Goal: Transaction & Acquisition: Purchase product/service

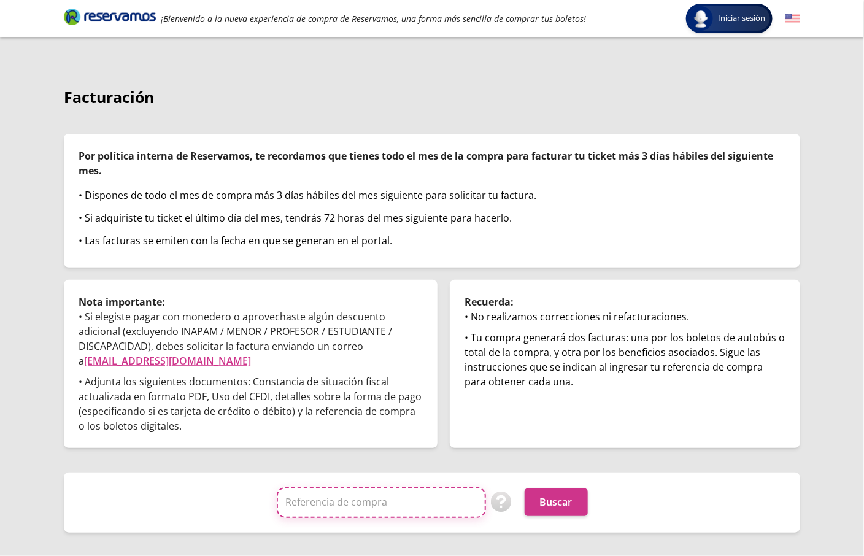
click at [346, 496] on input "Referencia de compra" at bounding box center [381, 502] width 209 height 31
paste input "WPskhyxlAd8"
type input "WPskhyxlAd8"
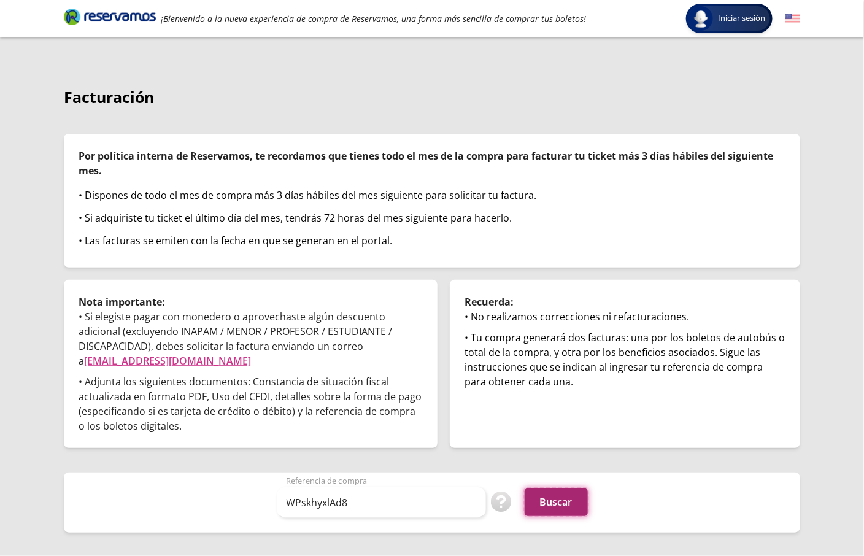
click at [544, 499] on button "Buscar" at bounding box center [556, 502] width 63 height 28
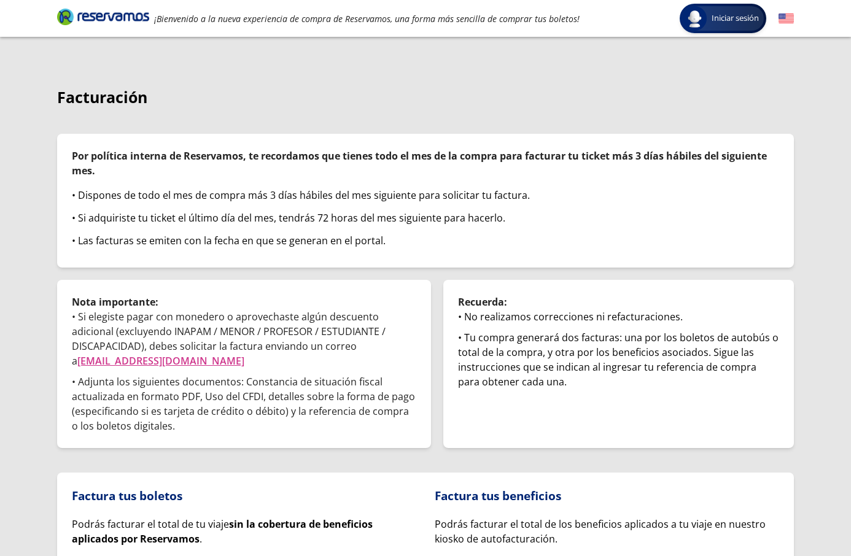
scroll to position [120, 0]
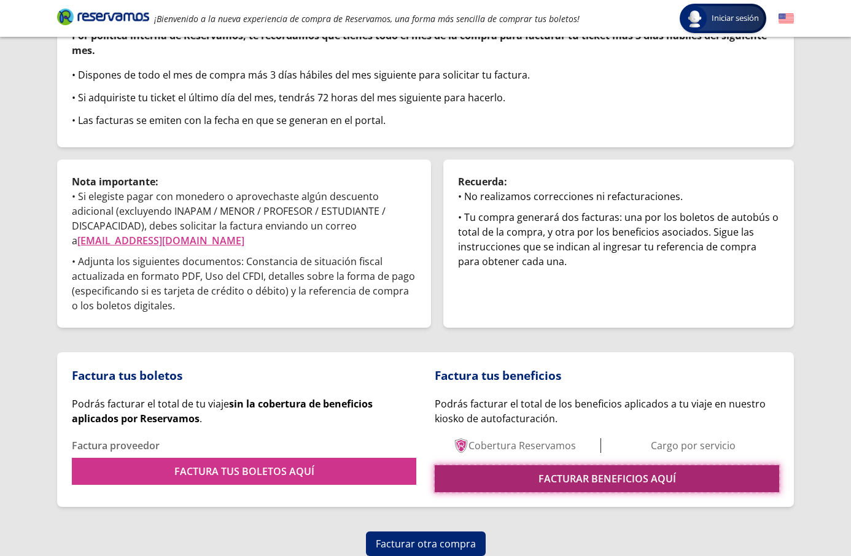
click at [507, 476] on link "FACTURAR BENEFICIOS AQUÍ" at bounding box center [606, 478] width 344 height 27
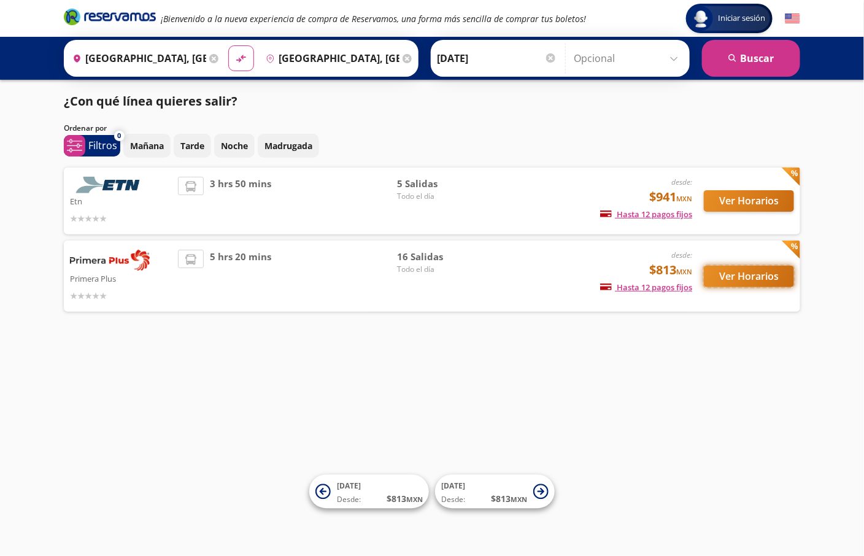
click at [728, 280] on button "Ver Horarios" at bounding box center [749, 276] width 90 height 21
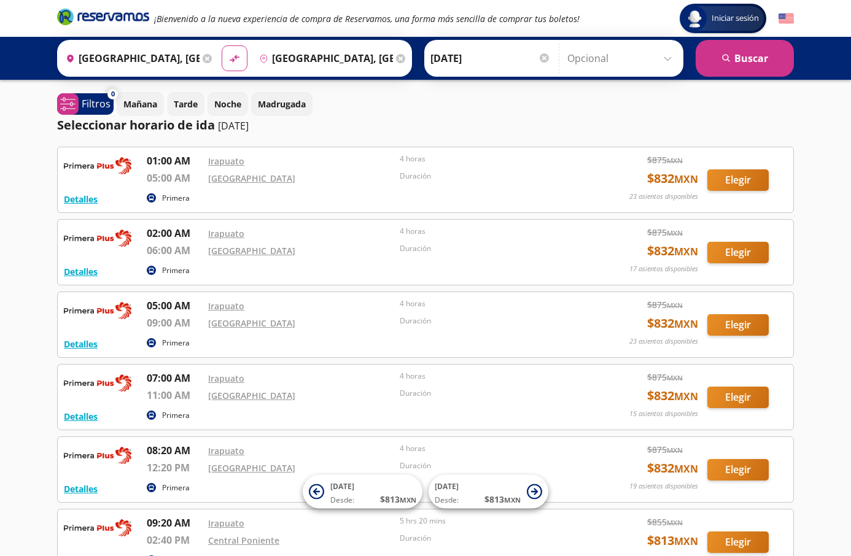
click at [31, 243] on div "Iniciar sesión Iniciar sesión ¡Bienvenido a la nueva experiencia de compra de R…" at bounding box center [425, 490] width 851 height 980
click at [737, 184] on button "Elegir" at bounding box center [737, 179] width 61 height 21
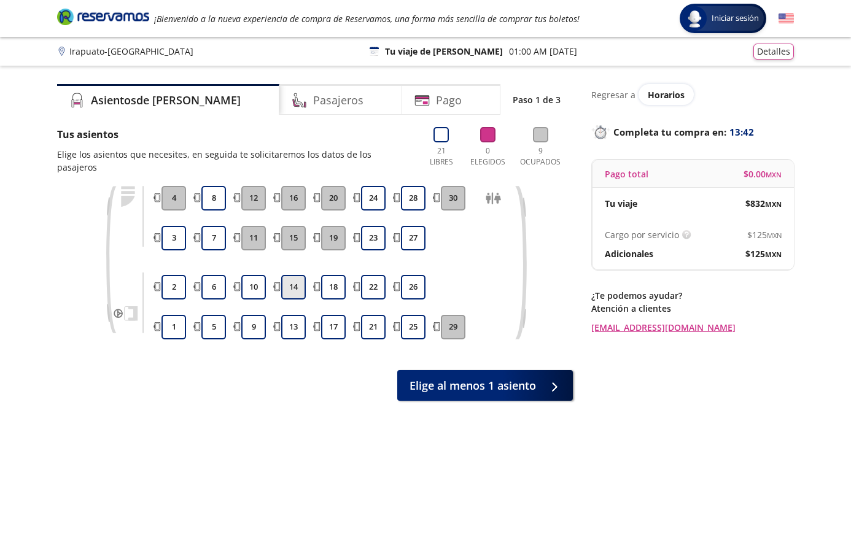
click at [296, 282] on button "14" at bounding box center [293, 287] width 25 height 25
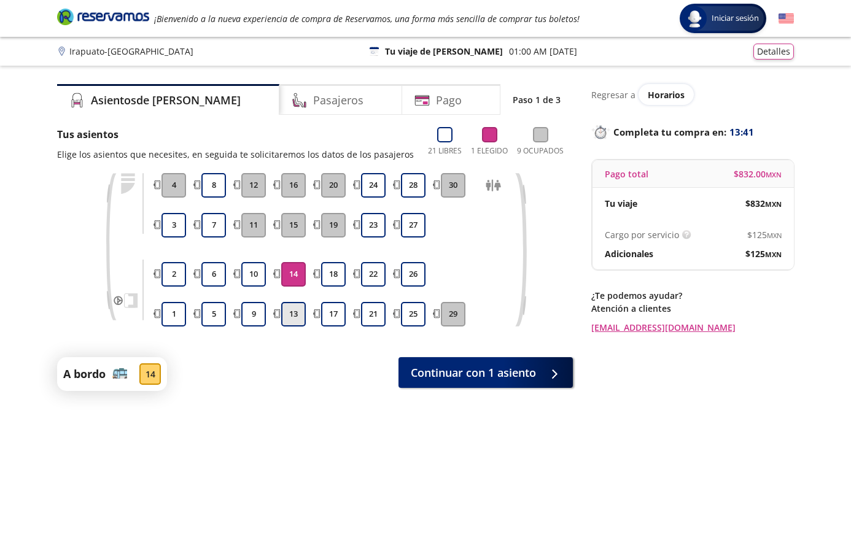
click at [296, 310] on button "13" at bounding box center [293, 314] width 25 height 25
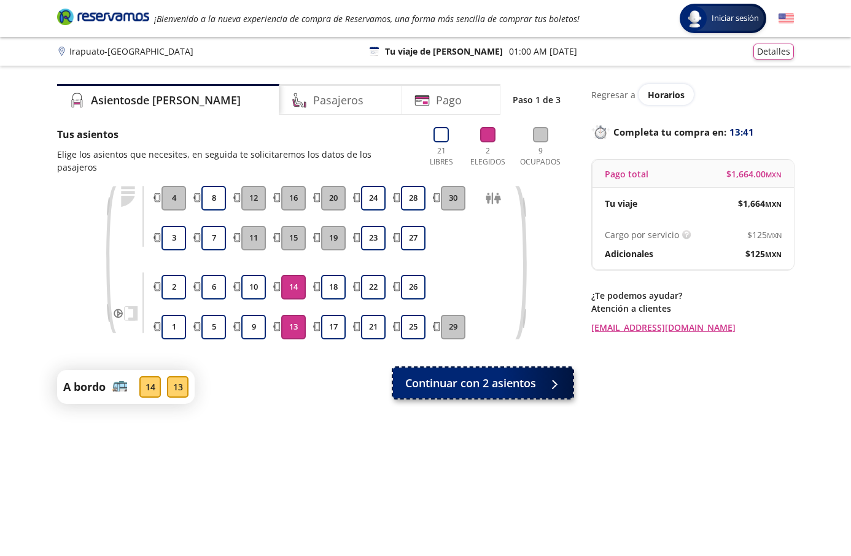
click at [448, 375] on span "Continuar con 2 asientos" at bounding box center [470, 383] width 131 height 17
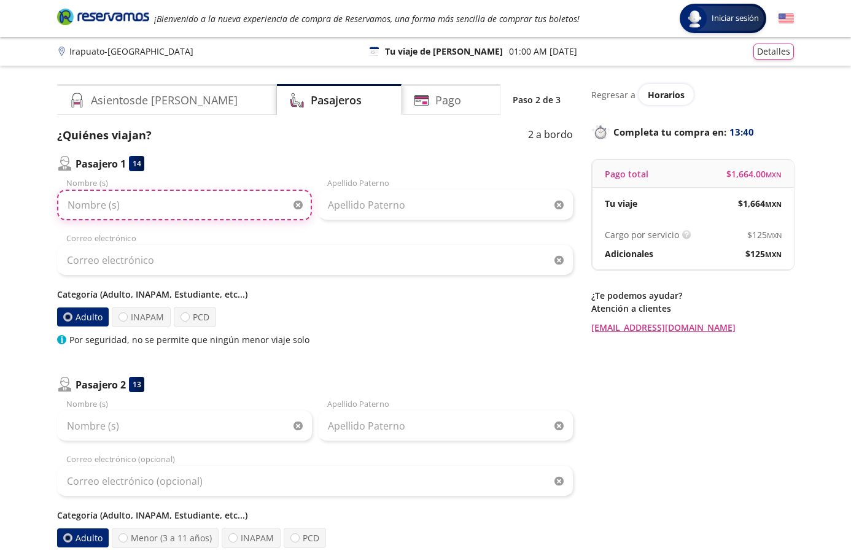
click at [140, 195] on input "Nombre (s)" at bounding box center [184, 205] width 255 height 31
paste input "Blanca Catalina Carrillo"
type input "[PERSON_NAME]"
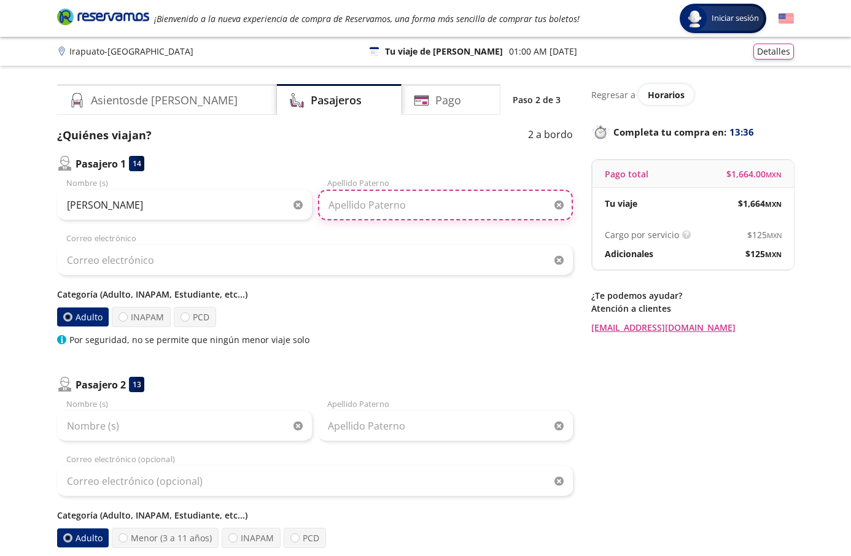
click at [381, 197] on input "Apellido Paterno" at bounding box center [445, 205] width 255 height 31
paste input "[PERSON_NAME]"
type input "[PERSON_NAME]"
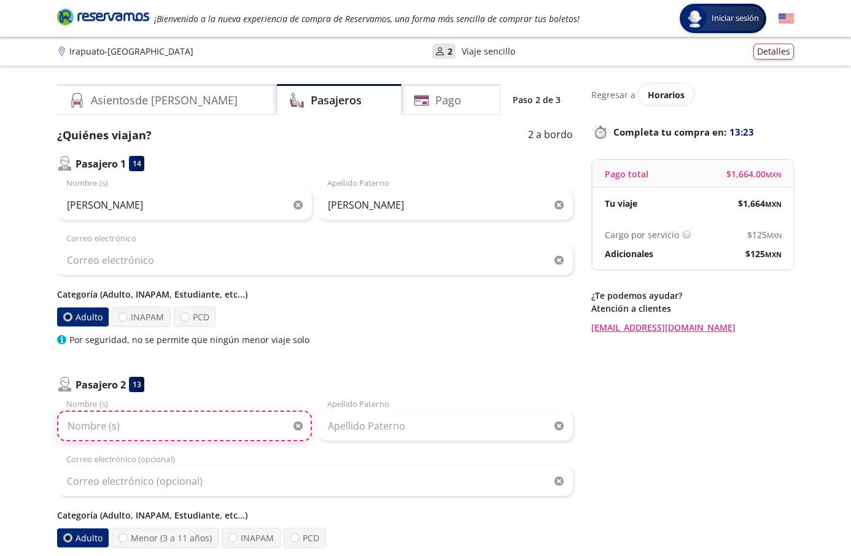
click at [118, 430] on input "Nombre (s)" at bounding box center [184, 426] width 255 height 31
paste input "Blanca Esthela Gallardo"
type input "Blanca Esthela"
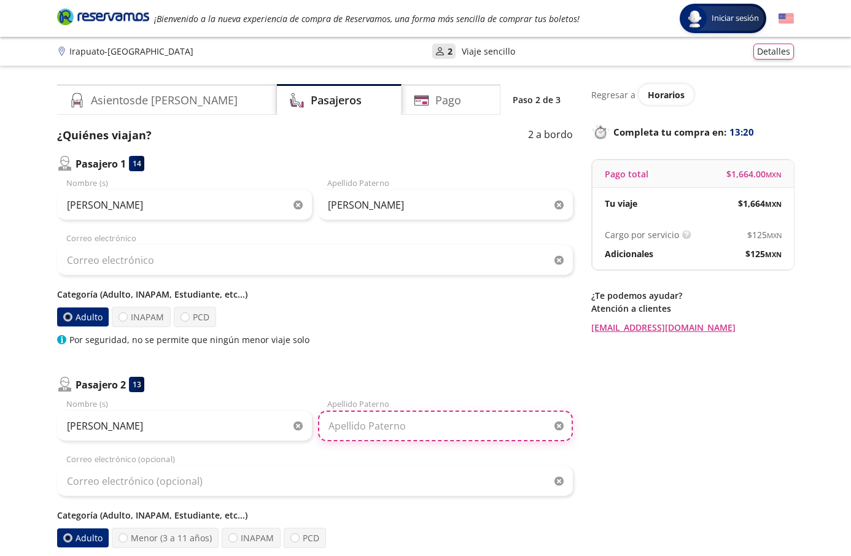
click at [346, 420] on input "Apellido Paterno" at bounding box center [445, 426] width 255 height 31
paste input "Gallardo"
type input "Gallardo"
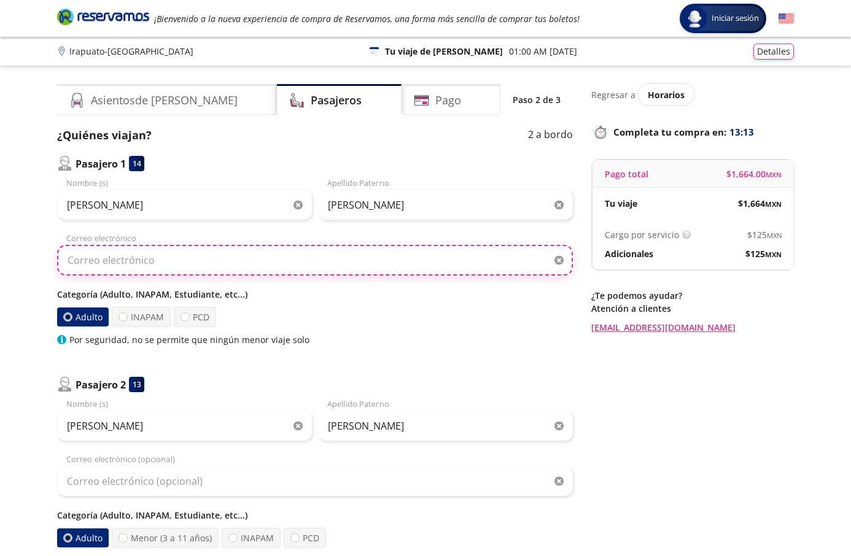
click at [133, 256] on input "Correo electrónico" at bounding box center [314, 260] width 515 height 31
paste input "[EMAIL_ADDRESS][DOMAIN_NAME]"
type input "[EMAIL_ADDRESS][DOMAIN_NAME]"
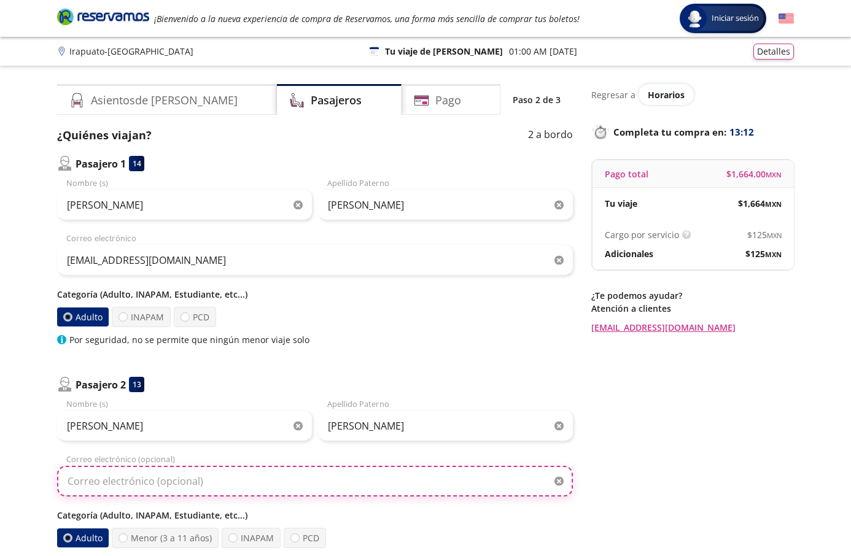
click at [95, 480] on input "Correo electrónico (opcional)" at bounding box center [314, 481] width 515 height 31
paste input "[EMAIL_ADDRESS][DOMAIN_NAME]"
type input "[EMAIL_ADDRESS][DOMAIN_NAME]"
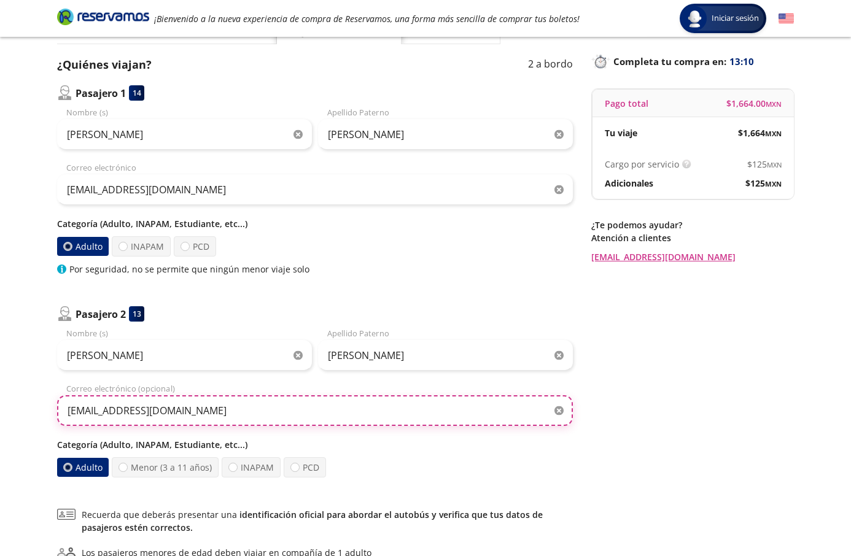
scroll to position [215, 0]
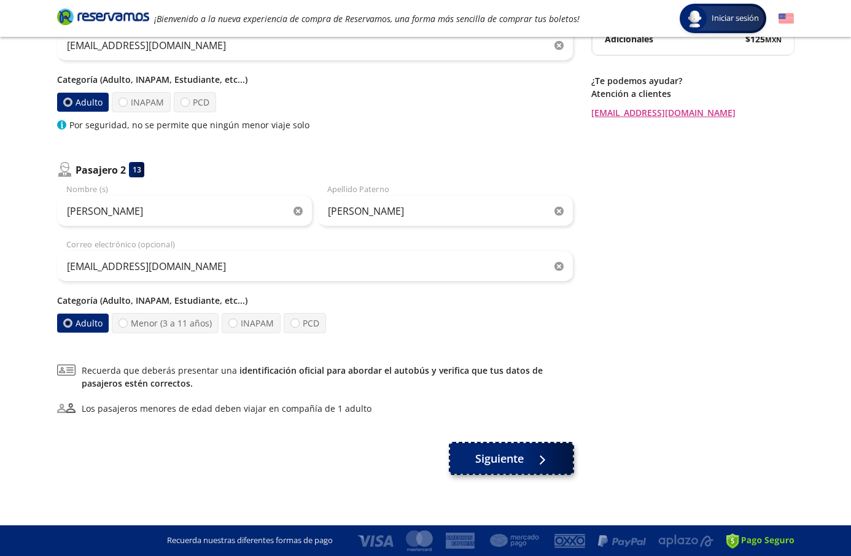
click at [479, 461] on span "Siguiente" at bounding box center [499, 458] width 48 height 17
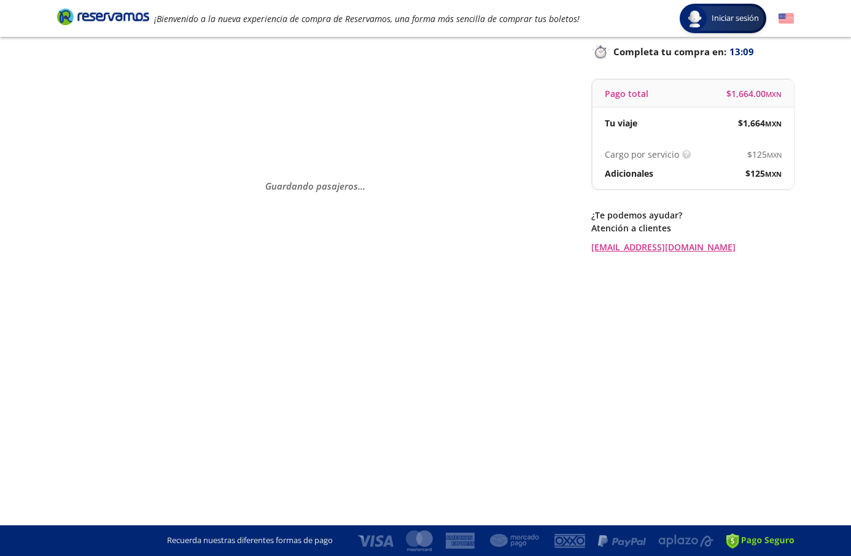
scroll to position [0, 0]
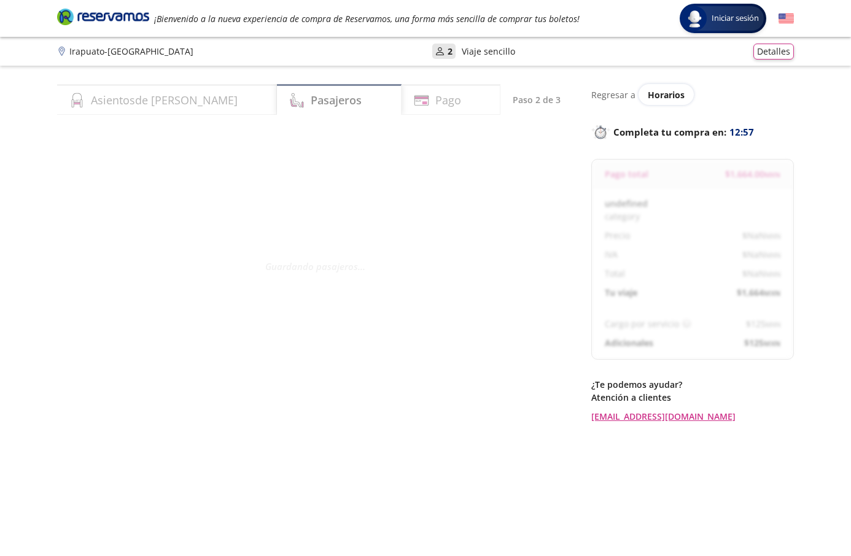
select select "MX"
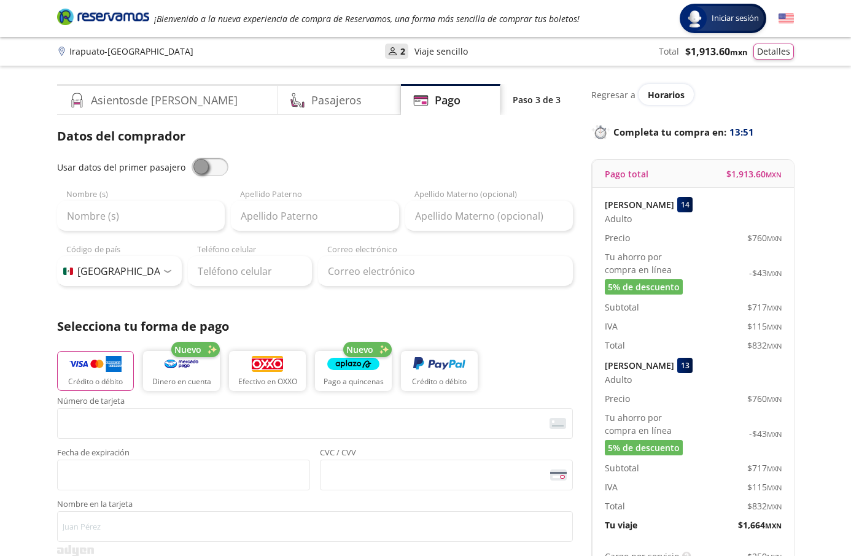
click at [199, 168] on span at bounding box center [209, 167] width 37 height 18
click at [191, 158] on input "checkbox" at bounding box center [191, 158] width 0 height 0
type input "[PERSON_NAME]"
type input "[EMAIL_ADDRESS][DOMAIN_NAME]"
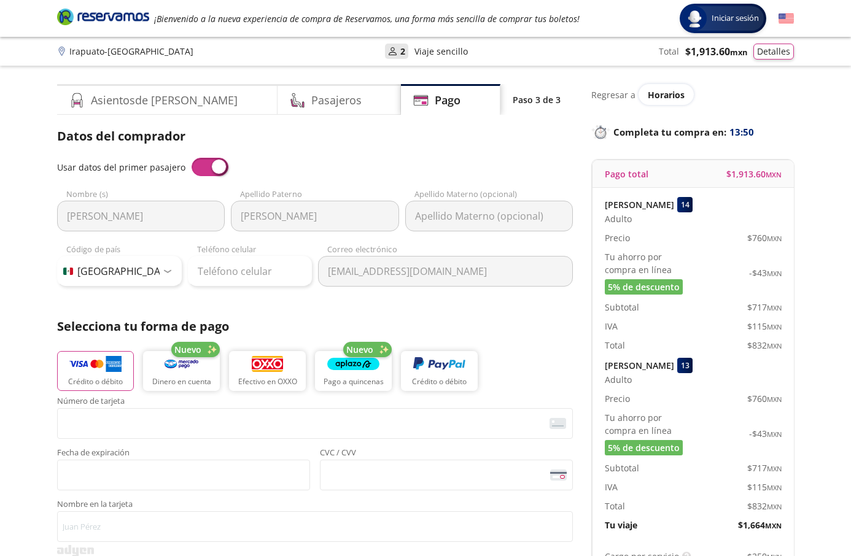
click at [199, 168] on span at bounding box center [209, 167] width 37 height 18
click at [191, 158] on input "checkbox" at bounding box center [191, 158] width 0 height 0
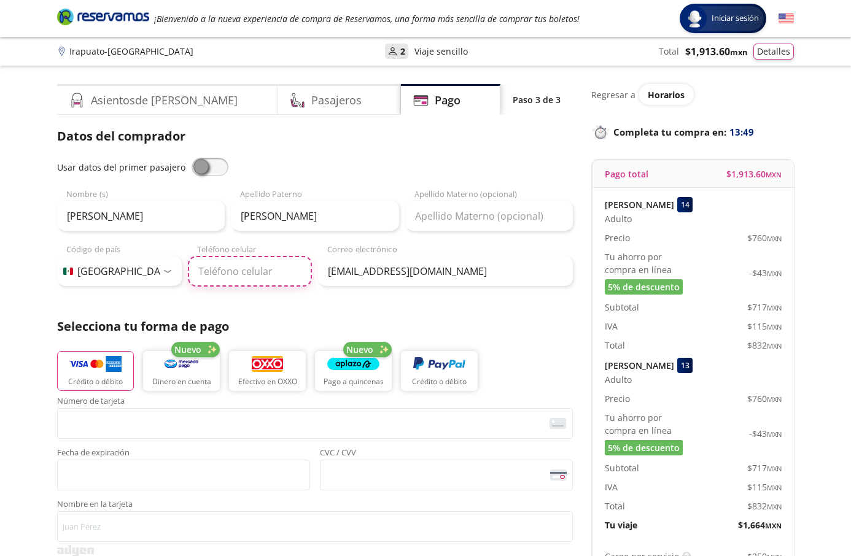
click at [242, 282] on input "Teléfono celular" at bounding box center [250, 271] width 125 height 31
paste input "462 501 1250"
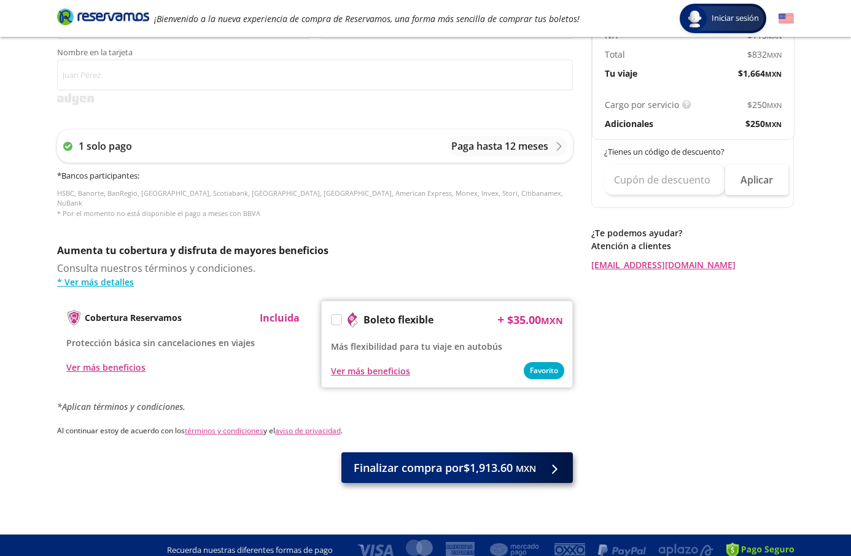
type input "462 501 1250"
click at [444, 463] on span "Finalizar compra por $1,913.60 MXN" at bounding box center [444, 468] width 182 height 17
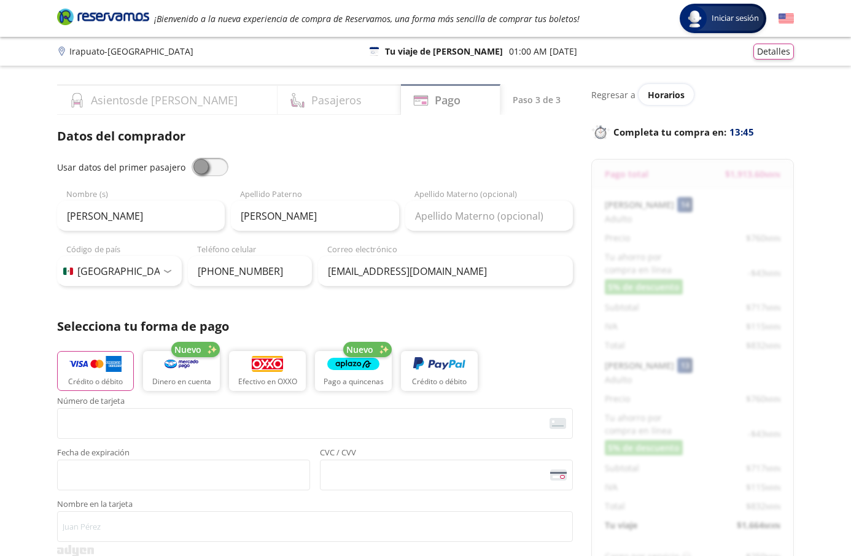
scroll to position [522, 0]
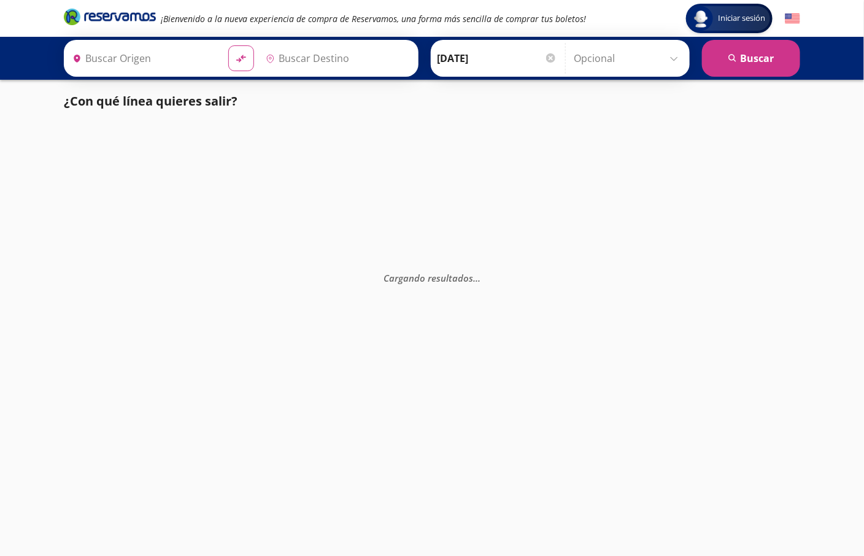
type input "[GEOGRAPHIC_DATA], [GEOGRAPHIC_DATA]"
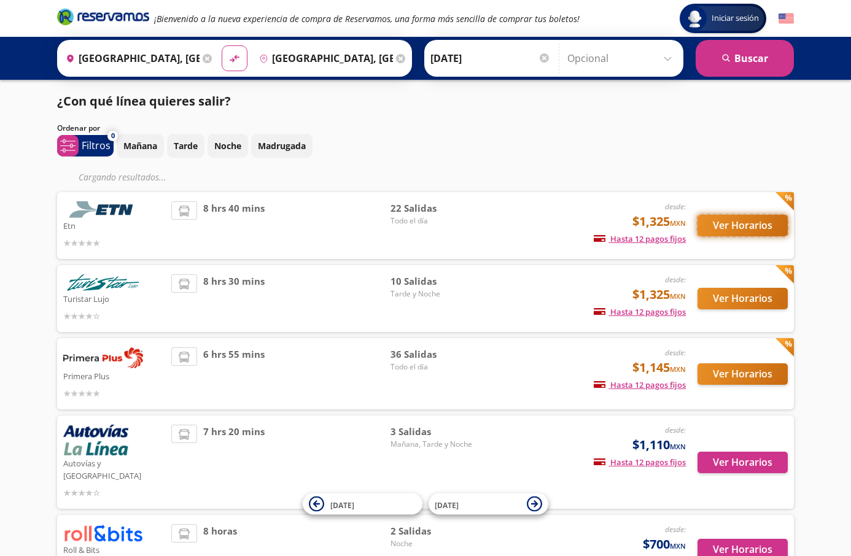
click at [723, 231] on button "Ver Horarios" at bounding box center [742, 225] width 90 height 21
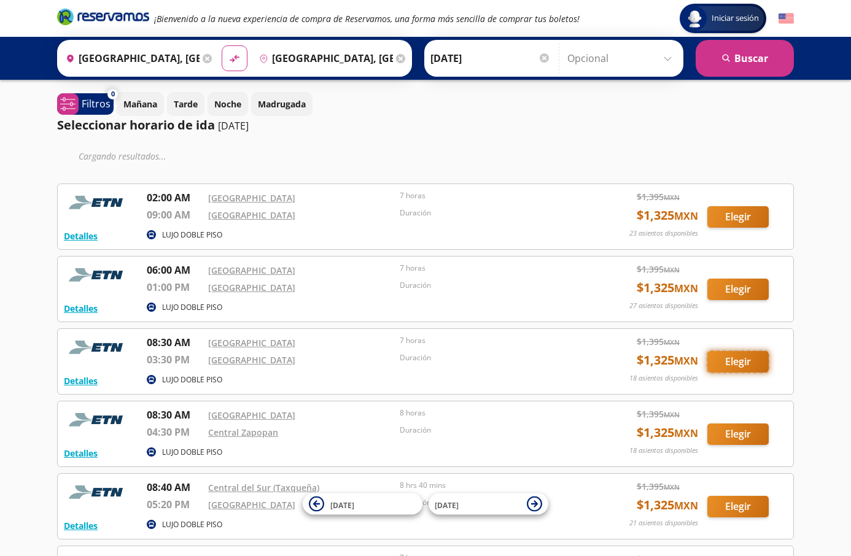
click at [731, 352] on button "Elegir" at bounding box center [737, 361] width 61 height 21
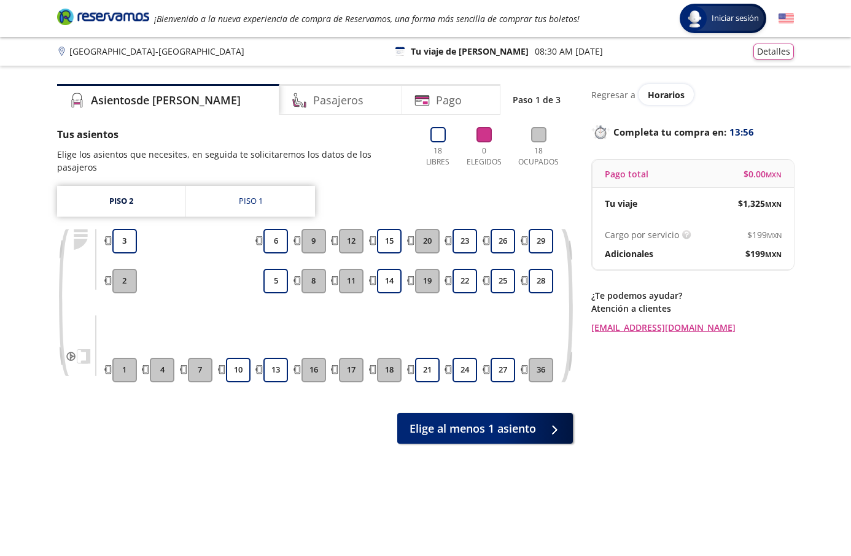
click at [466, 214] on div "Piso 2 Piso 1 1 2 3 4 7 10 13 5 6 16 8 9 17 11 12 18 14 15 21 19 20 24 22 23 27…" at bounding box center [314, 293] width 515 height 215
click at [466, 229] on button "23" at bounding box center [464, 241] width 25 height 25
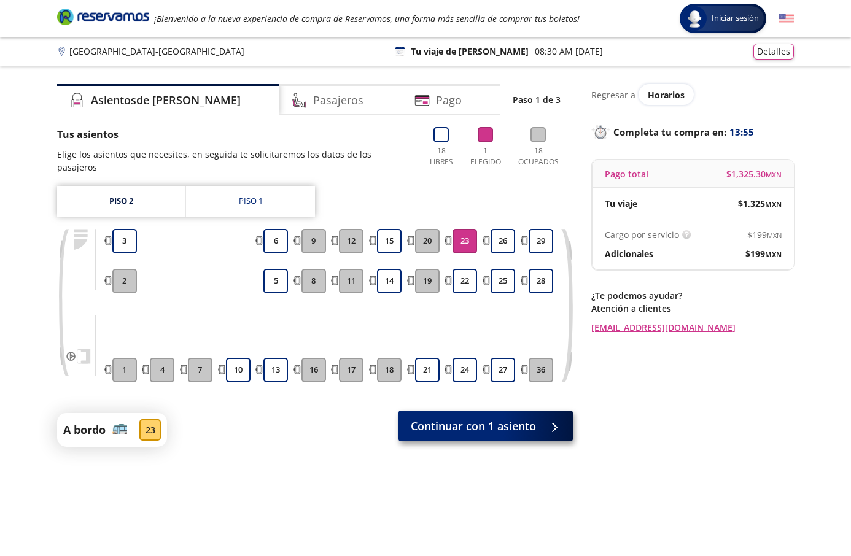
drag, startPoint x: 480, startPoint y: 434, endPoint x: 479, endPoint y: 414, distance: 20.3
click at [480, 434] on div "Asientos de Ida Pasajeros Pago Paso 1 de 3 Tus asientos Elige los asientos que …" at bounding box center [314, 320] width 515 height 473
click at [479, 418] on span "Continuar con 1 asiento" at bounding box center [473, 426] width 125 height 17
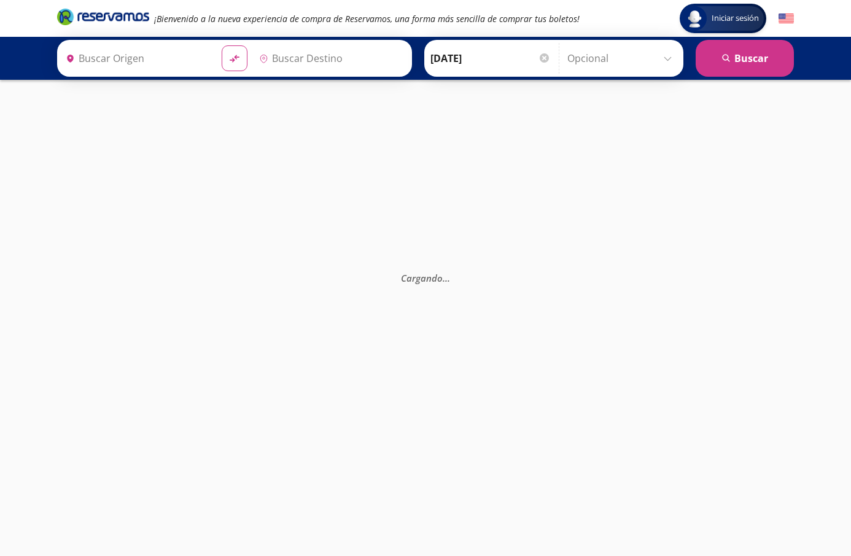
type input "[GEOGRAPHIC_DATA], [GEOGRAPHIC_DATA]"
type input "Guadalajara, Jalisco"
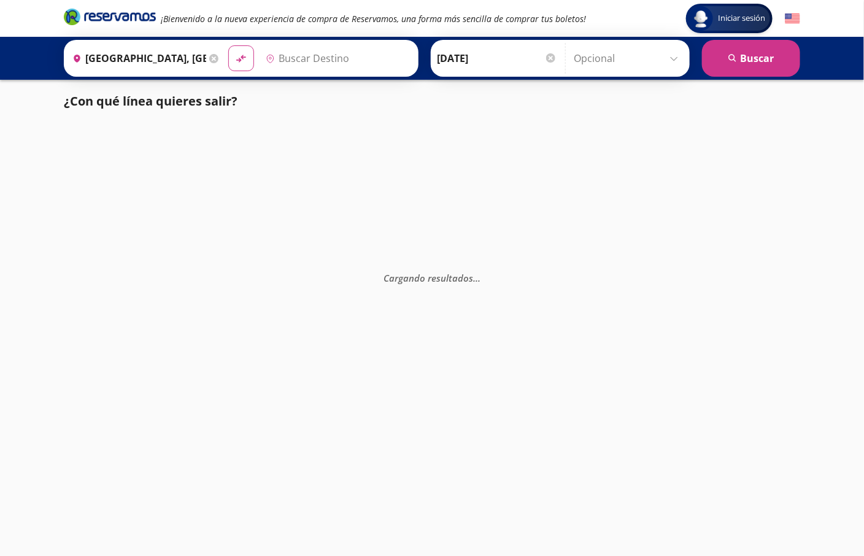
type input "Acapulco, [GEOGRAPHIC_DATA]"
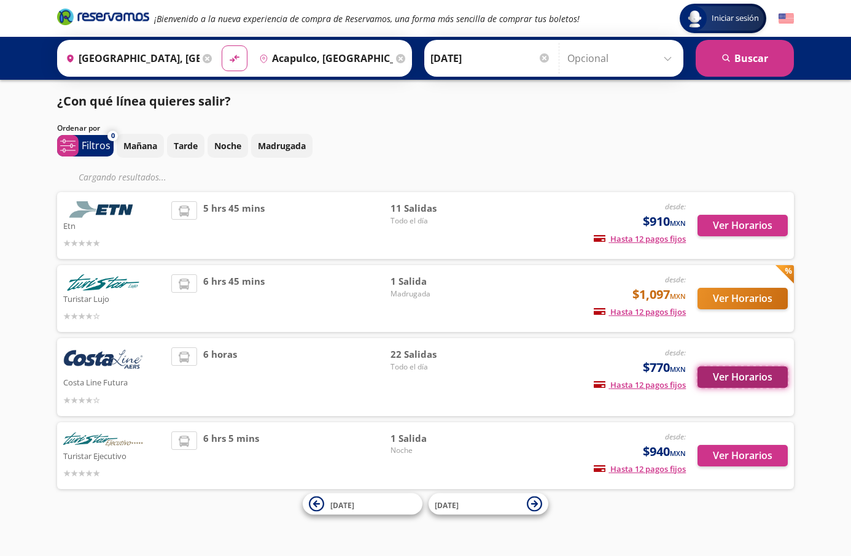
click at [728, 366] on button "Ver Horarios" at bounding box center [742, 376] width 90 height 21
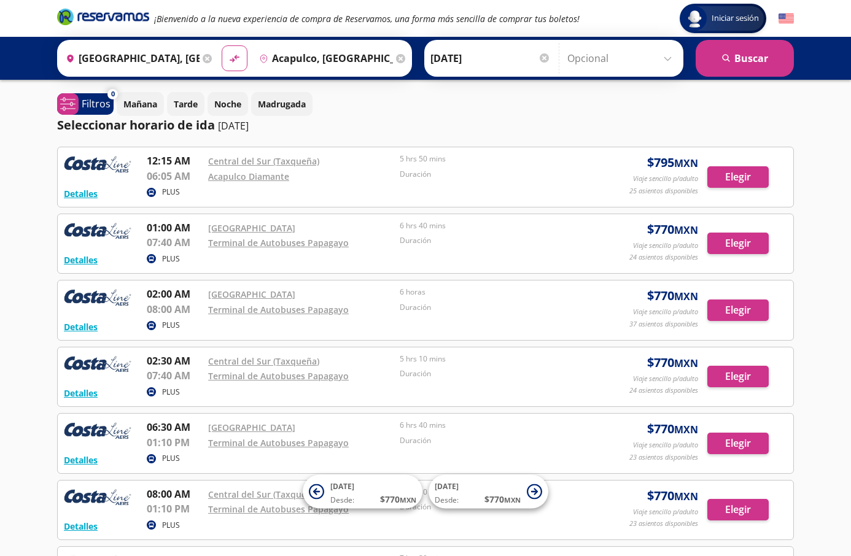
click at [730, 300] on div "Detalles PLUS 02:00 AM [GEOGRAPHIC_DATA] 08:00 AM Terminal de Autobuses Papagay…" at bounding box center [425, 310] width 723 height 47
click at [731, 304] on button "Elegir" at bounding box center [737, 309] width 61 height 21
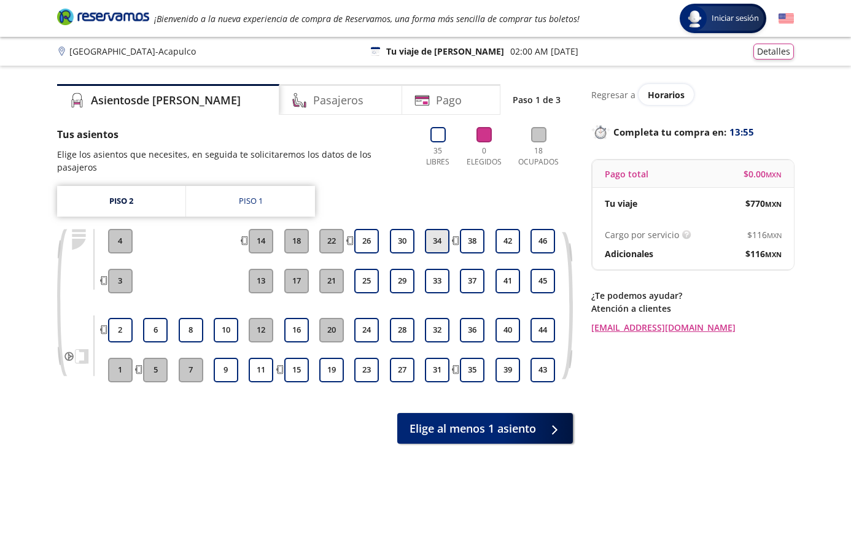
click at [446, 229] on button "34" at bounding box center [437, 241] width 25 height 25
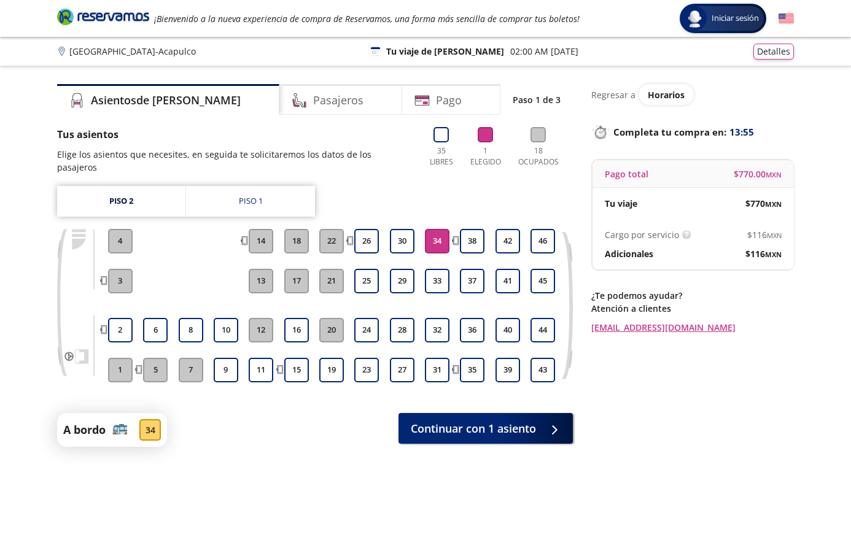
click at [486, 433] on div "A bordo 34 Continuar con 1 asiento" at bounding box center [314, 430] width 515 height 34
click at [479, 418] on span "Continuar con 1 asiento" at bounding box center [473, 426] width 125 height 17
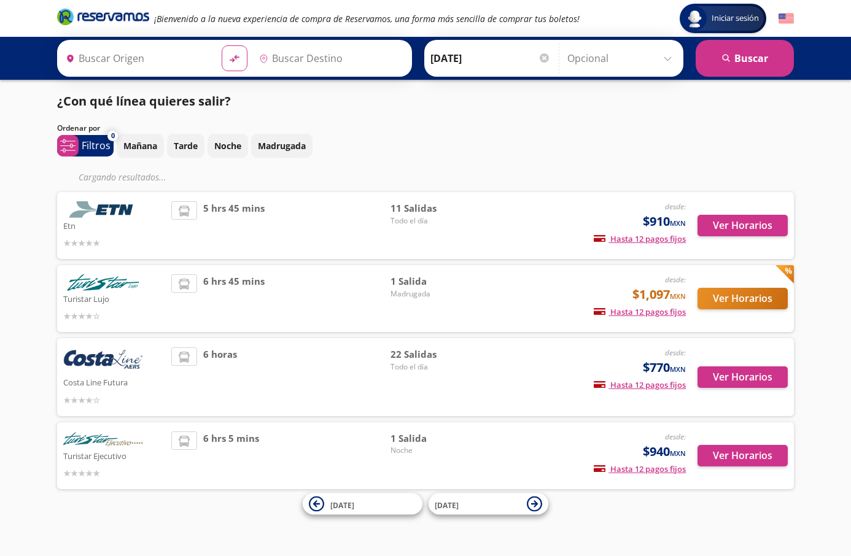
type input "[GEOGRAPHIC_DATA], [GEOGRAPHIC_DATA]"
type input "Acapulco, [GEOGRAPHIC_DATA]"
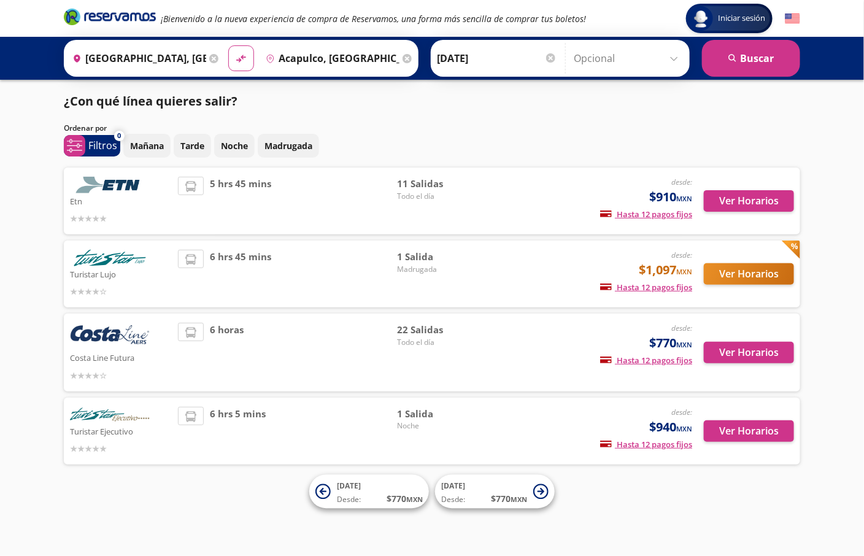
click at [736, 376] on div "Ver Horarios" at bounding box center [743, 353] width 102 height 60
click at [728, 357] on button "Ver Horarios" at bounding box center [749, 352] width 90 height 21
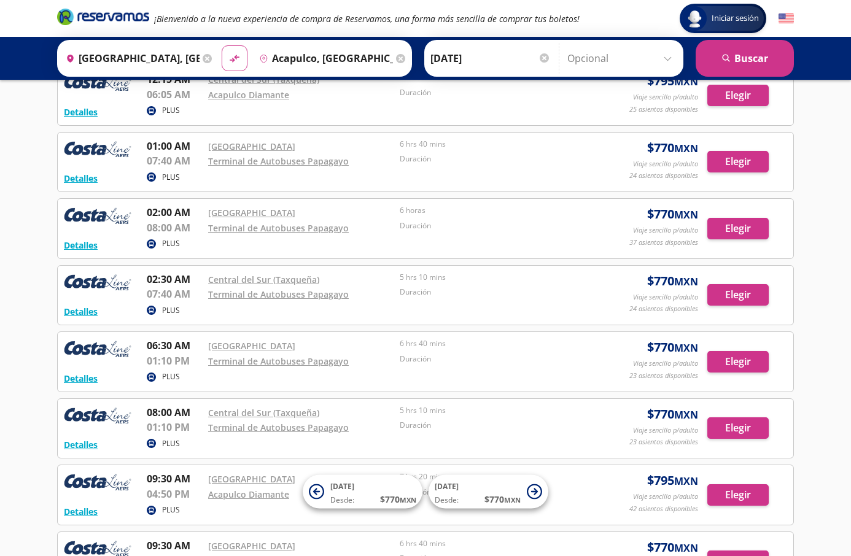
scroll to position [184, 0]
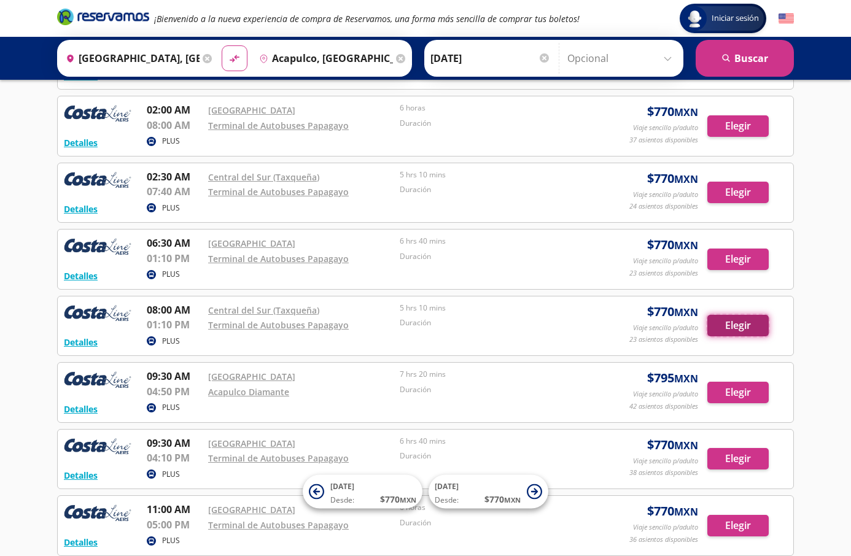
click at [752, 319] on button "Elegir" at bounding box center [737, 325] width 61 height 21
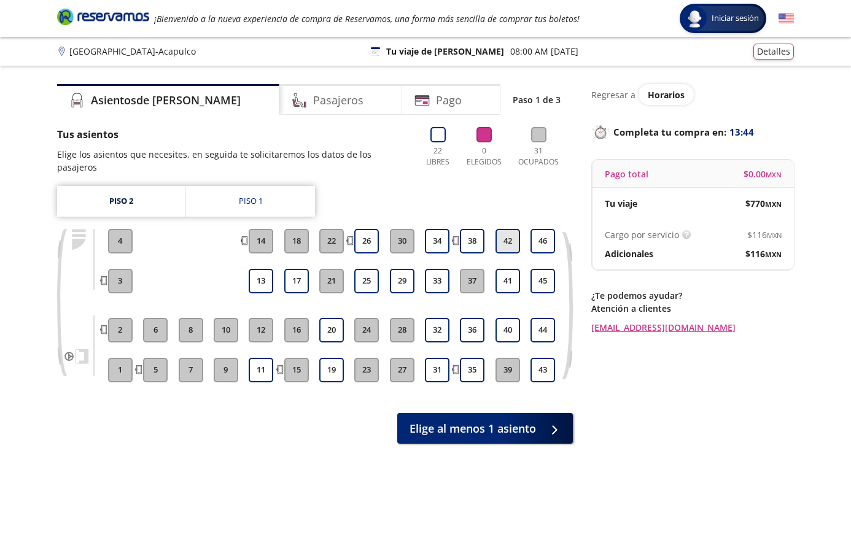
click at [508, 239] on button "42" at bounding box center [507, 241] width 25 height 25
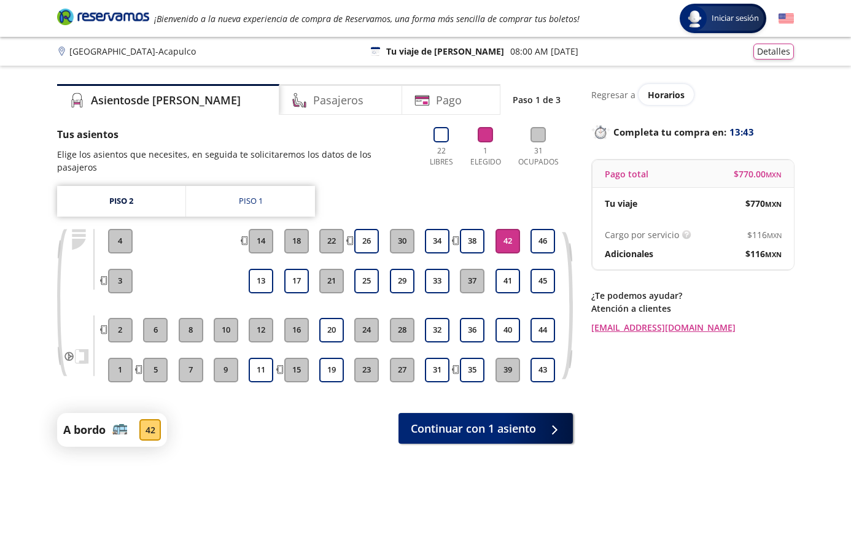
click at [504, 395] on div "Tus asientos Elige los asientos que necesites, en seguida te solicitaremos los …" at bounding box center [314, 287] width 515 height 320
click at [508, 418] on span "Continuar con 1 asiento" at bounding box center [473, 426] width 125 height 17
